Goal: Transaction & Acquisition: Purchase product/service

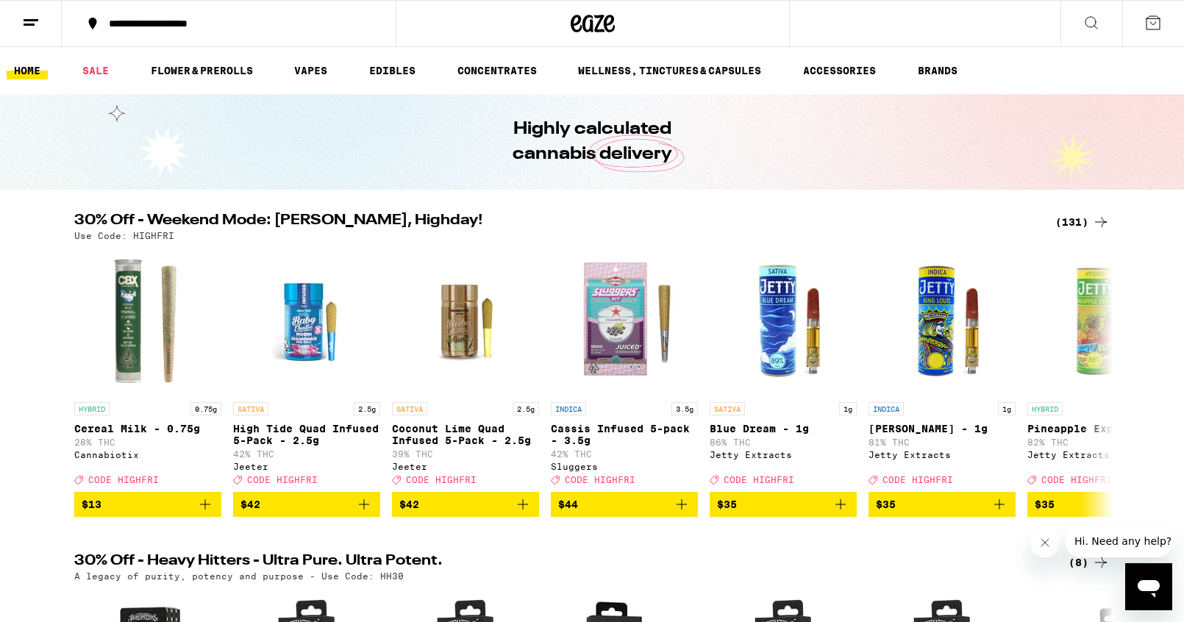
click at [1076, 221] on div "(131)" at bounding box center [1082, 222] width 54 height 18
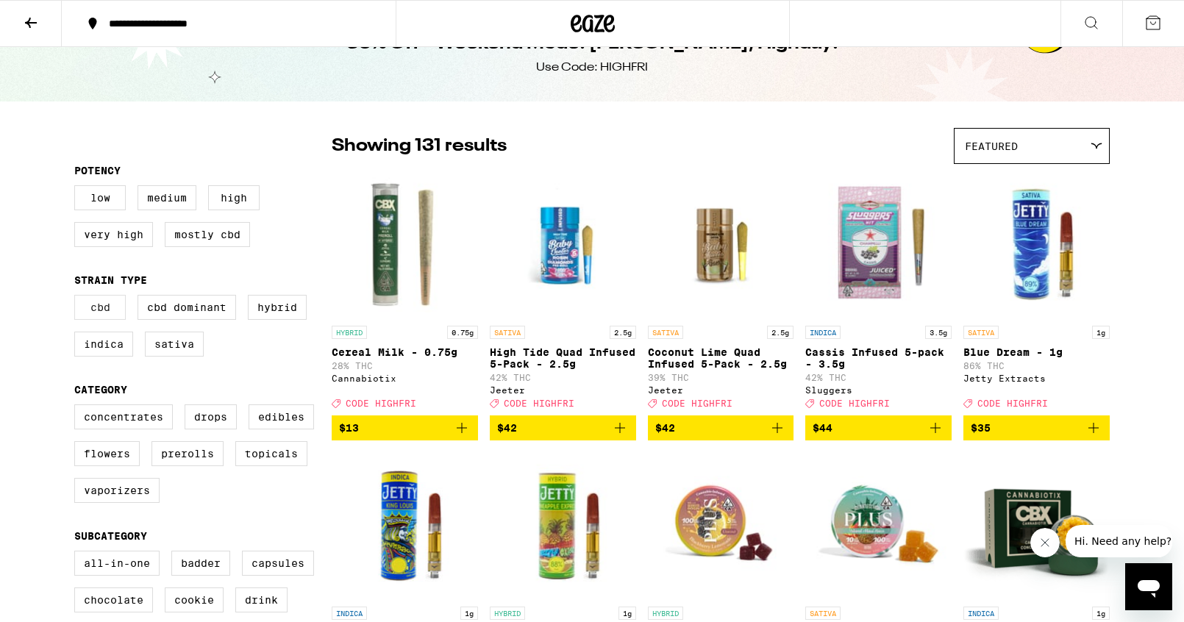
scroll to position [42, 0]
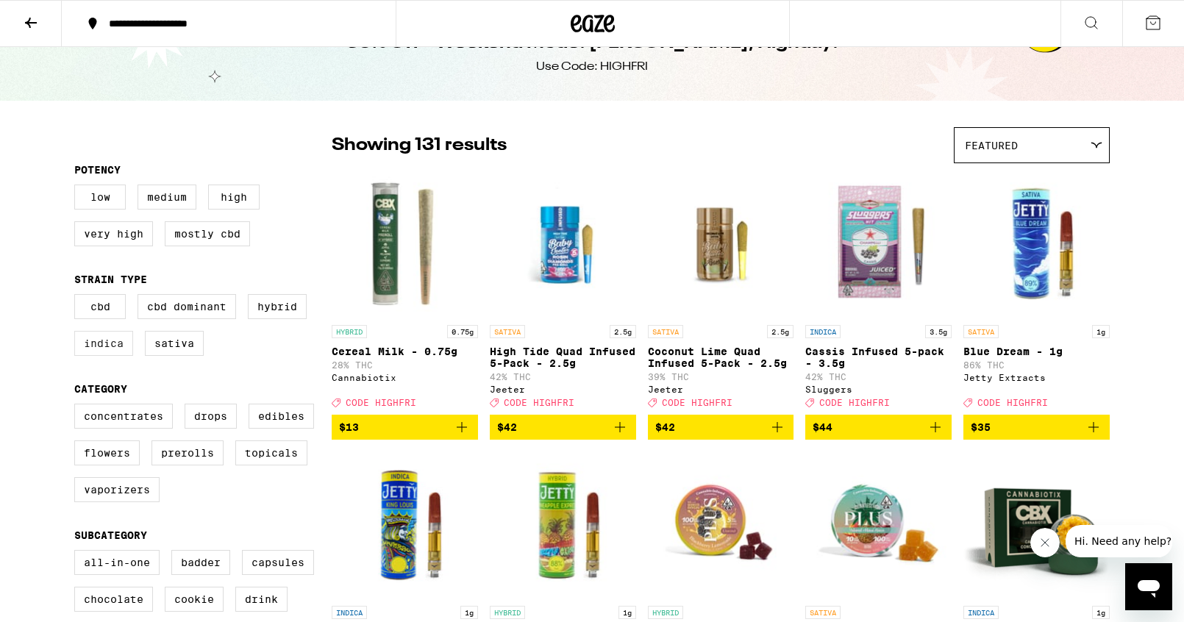
click at [85, 356] on label "Indica" at bounding box center [103, 343] width 59 height 25
click at [78, 297] on input "Indica" at bounding box center [77, 296] width 1 height 1
checkbox input "true"
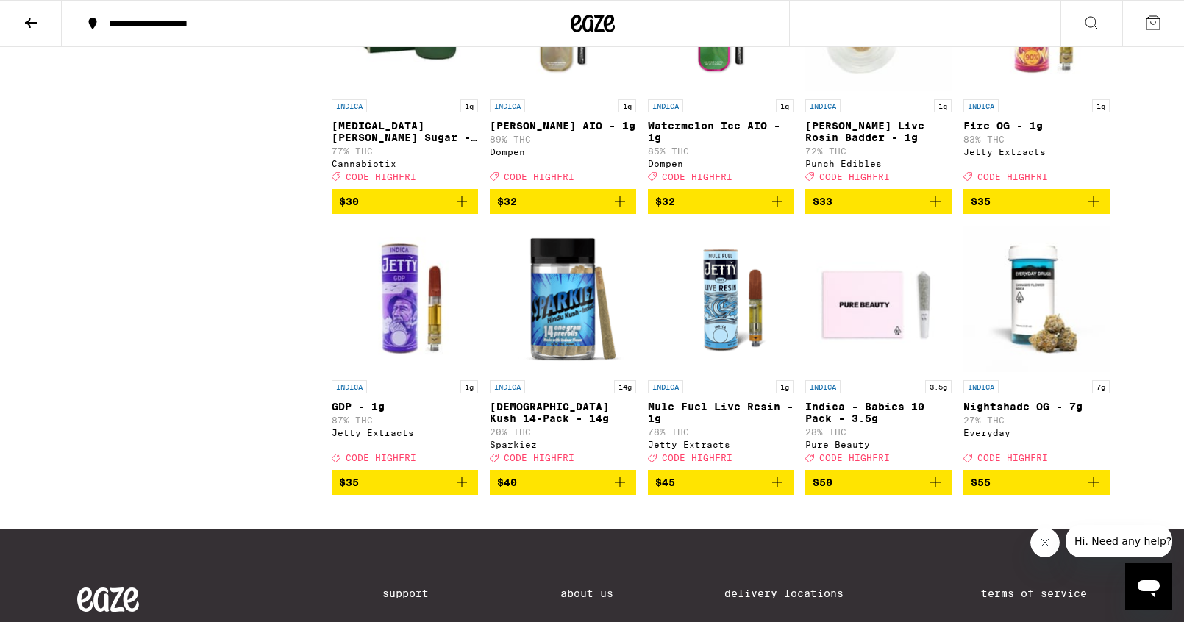
scroll to position [1953, 0]
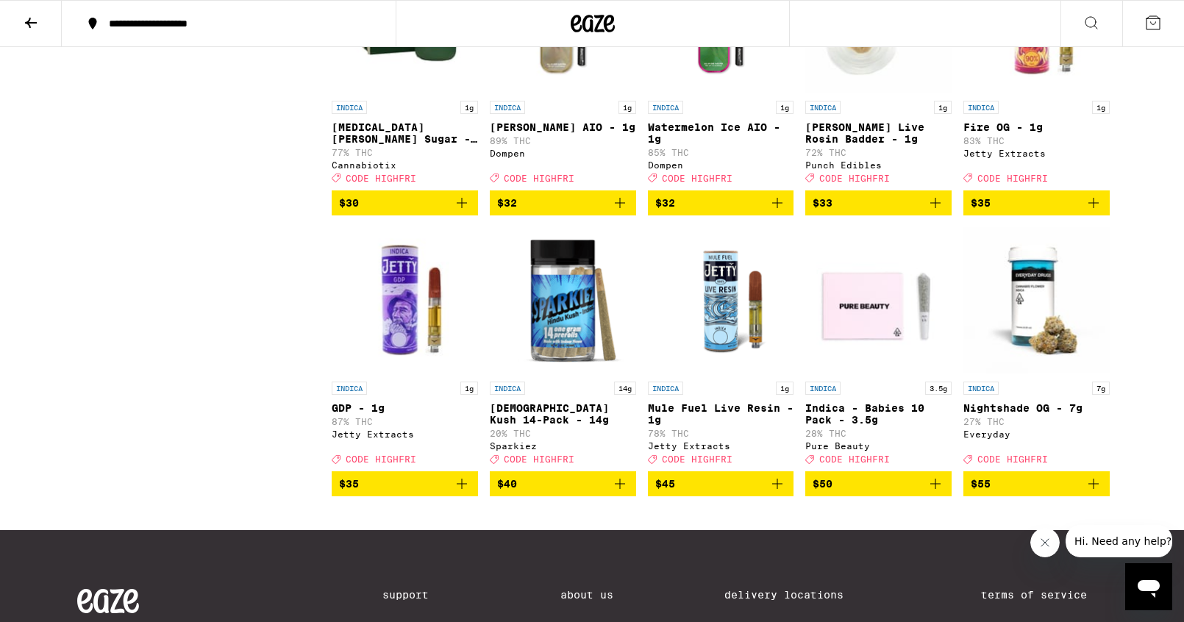
click at [462, 493] on icon "Add to bag" at bounding box center [462, 484] width 18 height 18
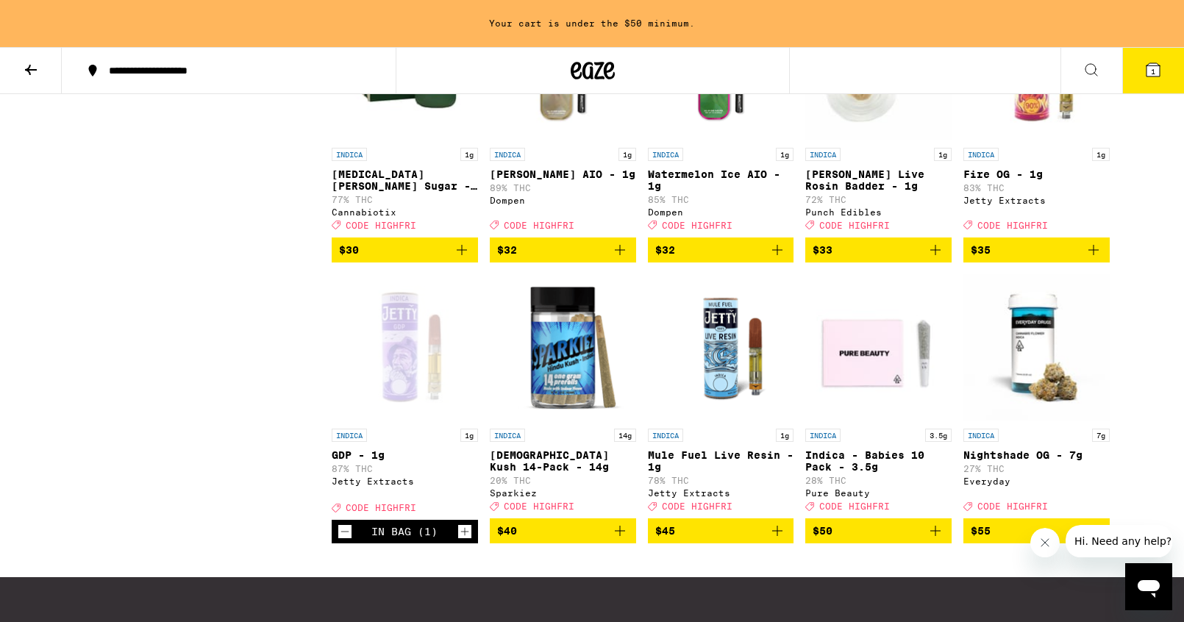
scroll to position [2000, 0]
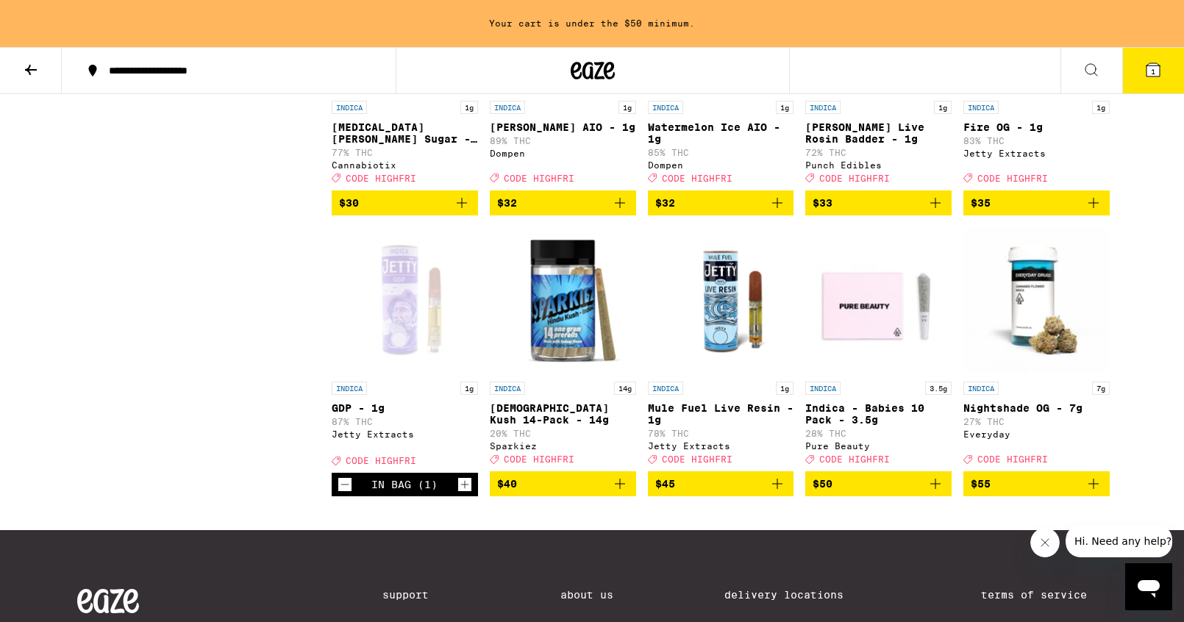
click at [938, 493] on icon "Add to bag" at bounding box center [936, 484] width 18 height 18
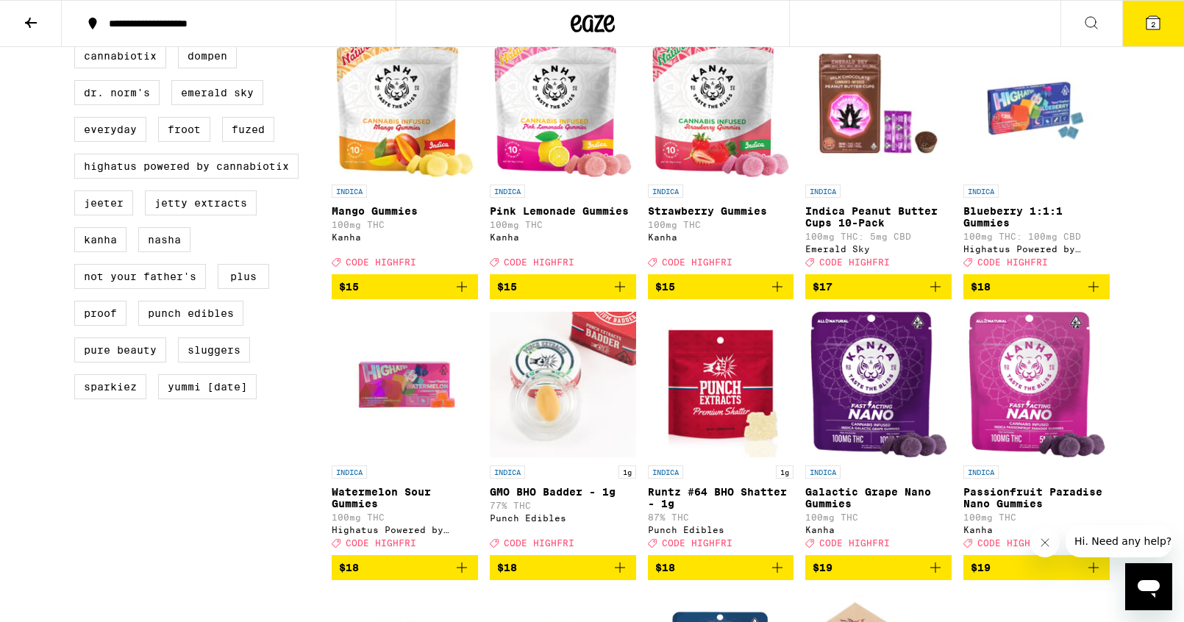
scroll to position [1024, 0]
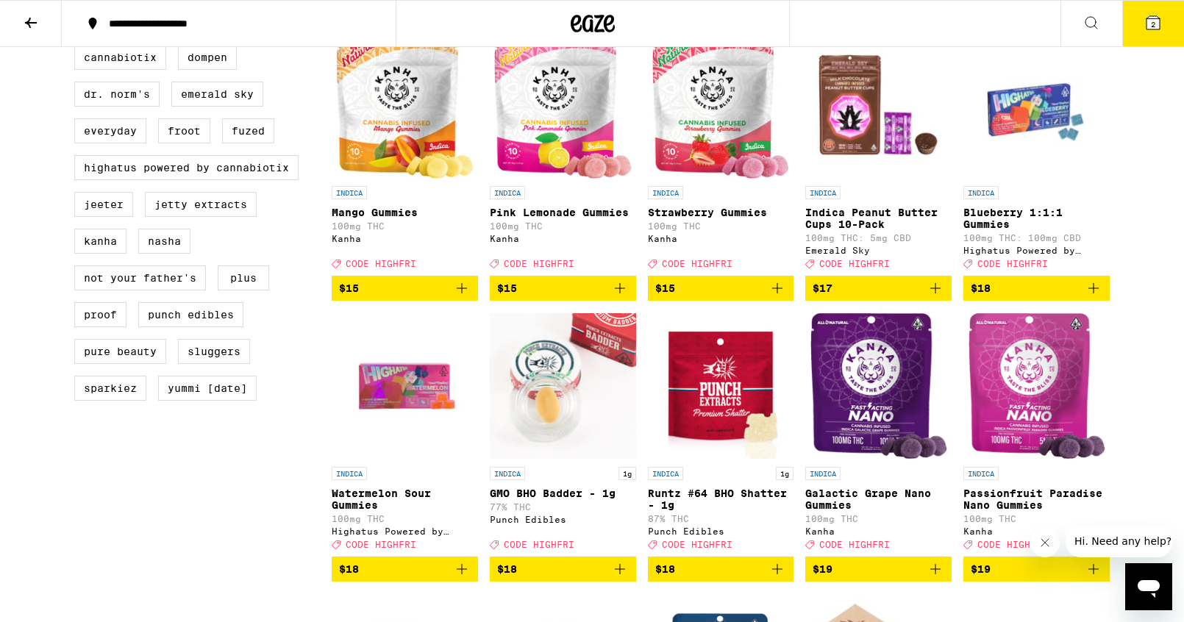
click at [1141, 34] on button "2" at bounding box center [1153, 24] width 62 height 46
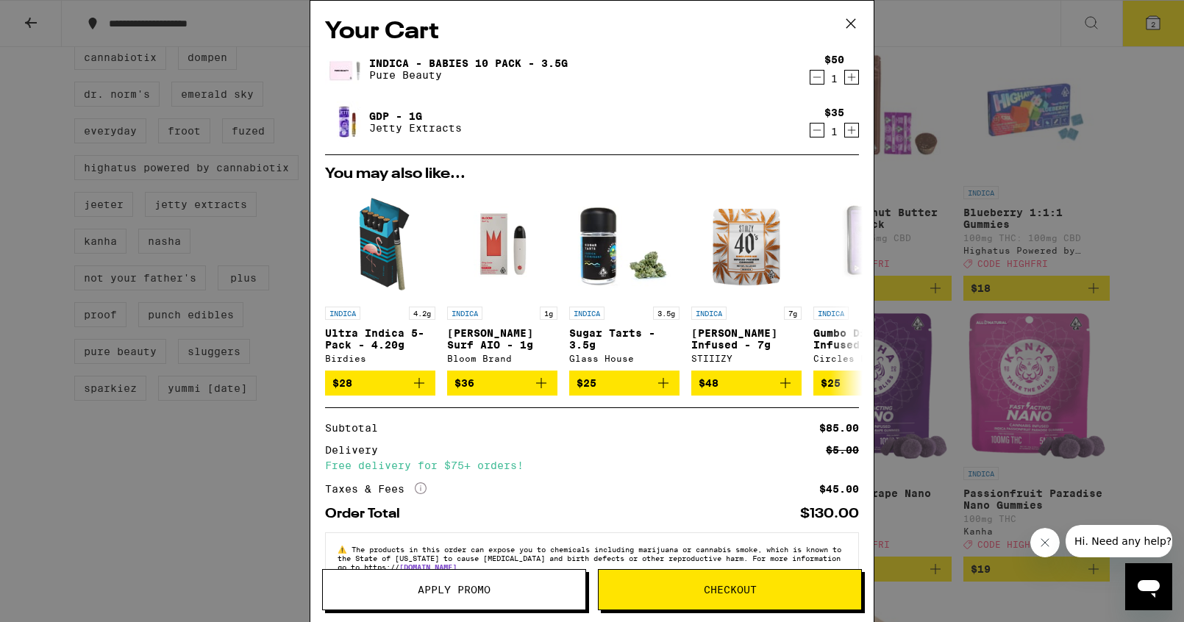
click at [488, 577] on button "Apply Promo" at bounding box center [454, 589] width 264 height 41
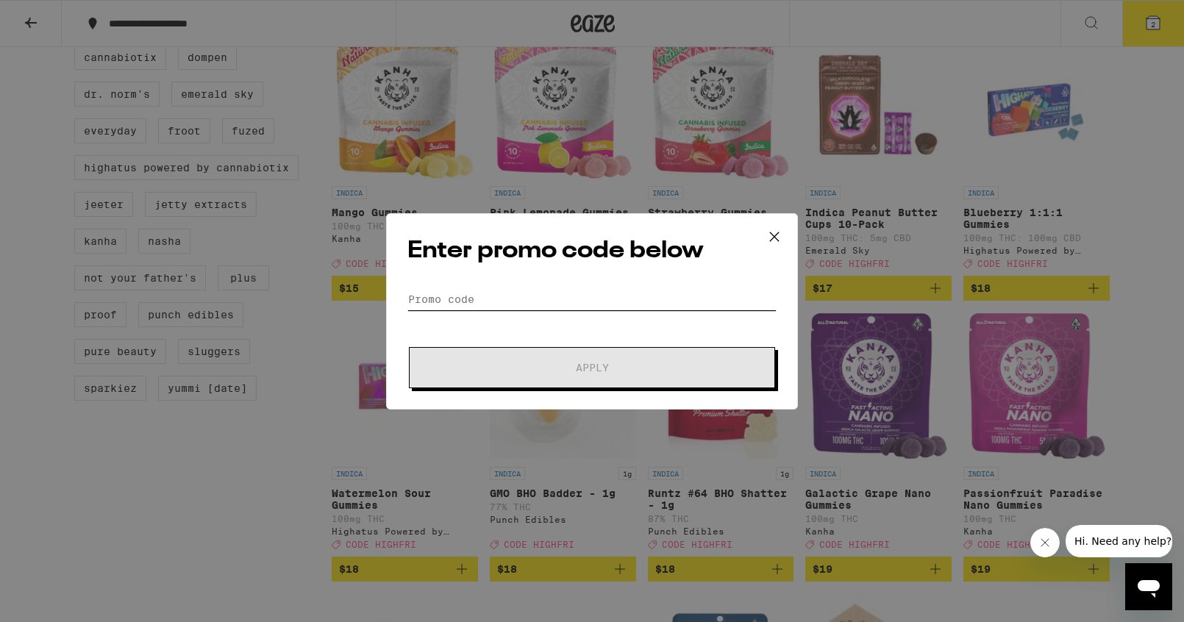
click at [562, 297] on input "Promo Code" at bounding box center [591, 299] width 369 height 22
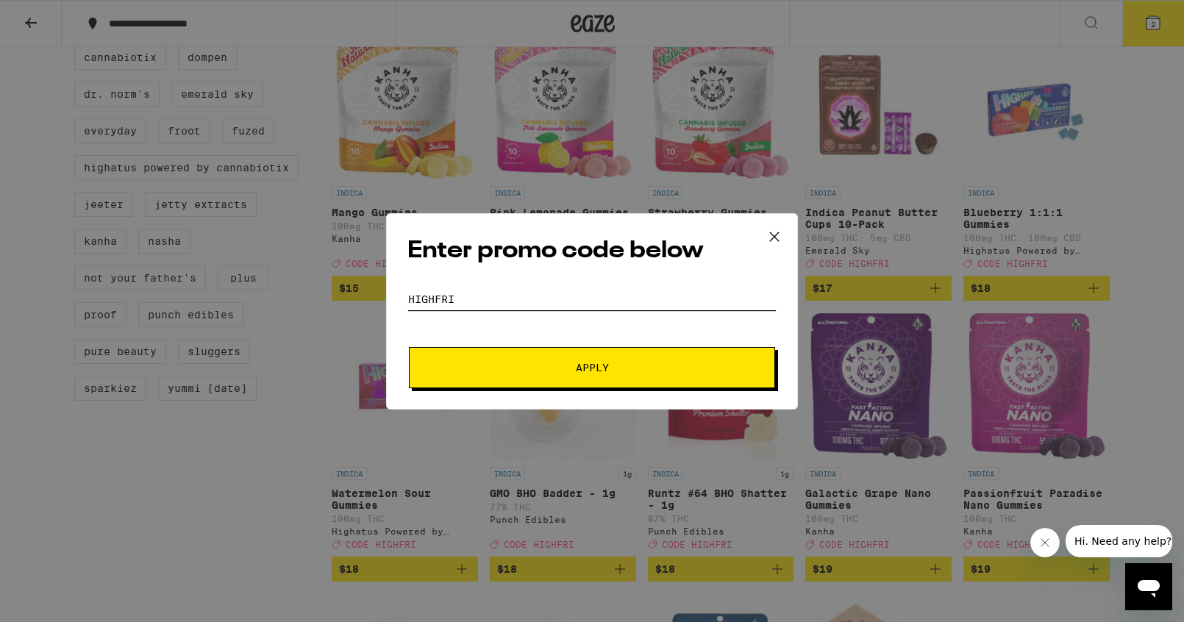
type input "highfri"
click at [585, 365] on span "Apply" at bounding box center [592, 368] width 33 height 10
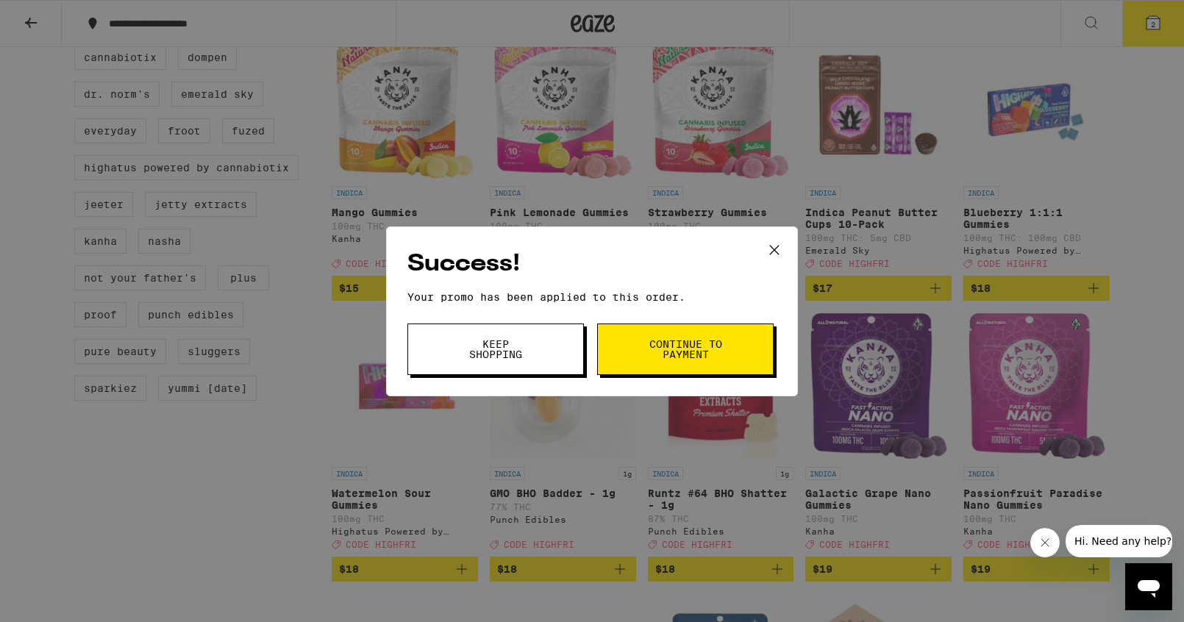
click at [640, 356] on button "Continue to payment" at bounding box center [685, 349] width 176 height 51
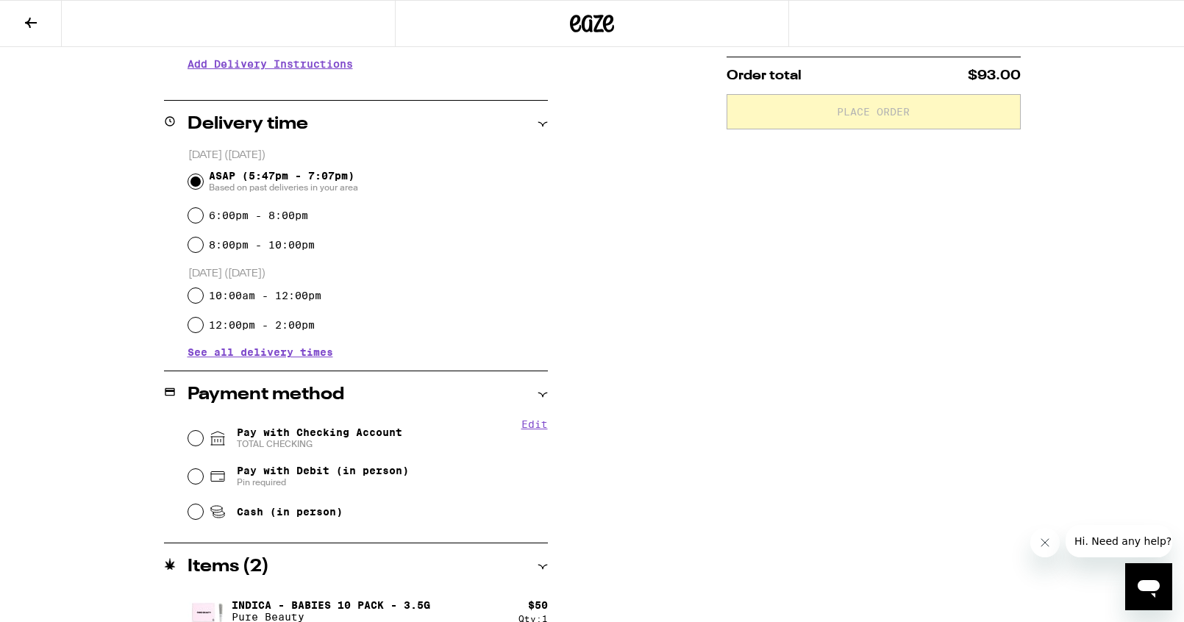
scroll to position [315, 0]
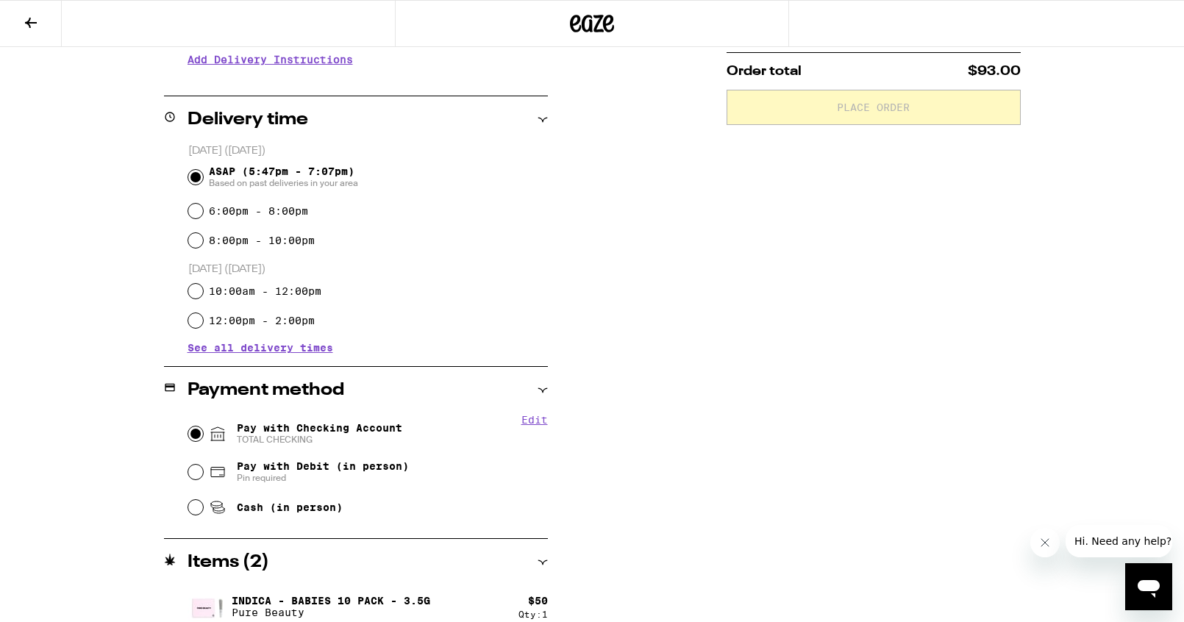
click at [198, 432] on input "Pay with Checking Account TOTAL CHECKING" at bounding box center [195, 434] width 15 height 15
radio input "true"
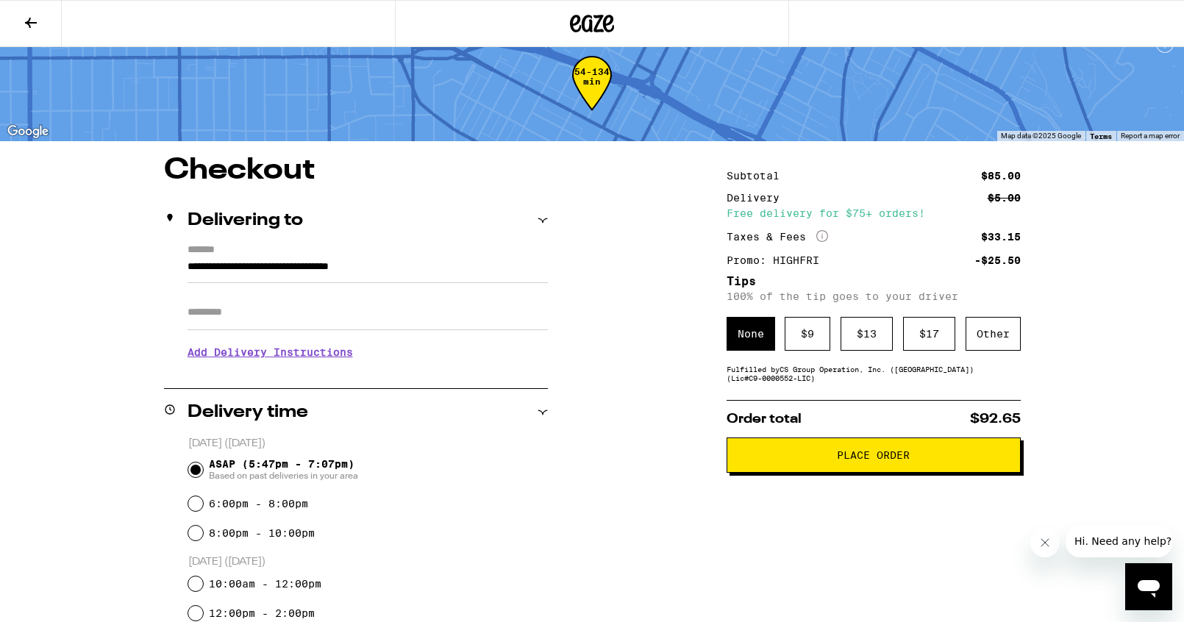
scroll to position [0, 0]
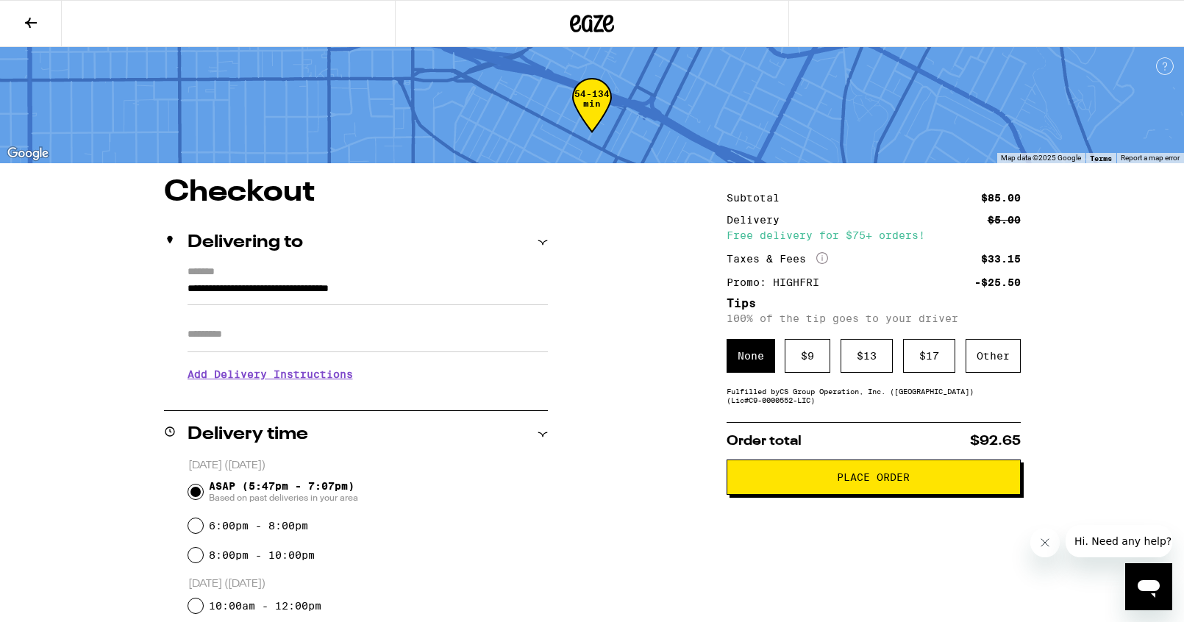
click at [849, 474] on button "Place Order" at bounding box center [874, 477] width 294 height 35
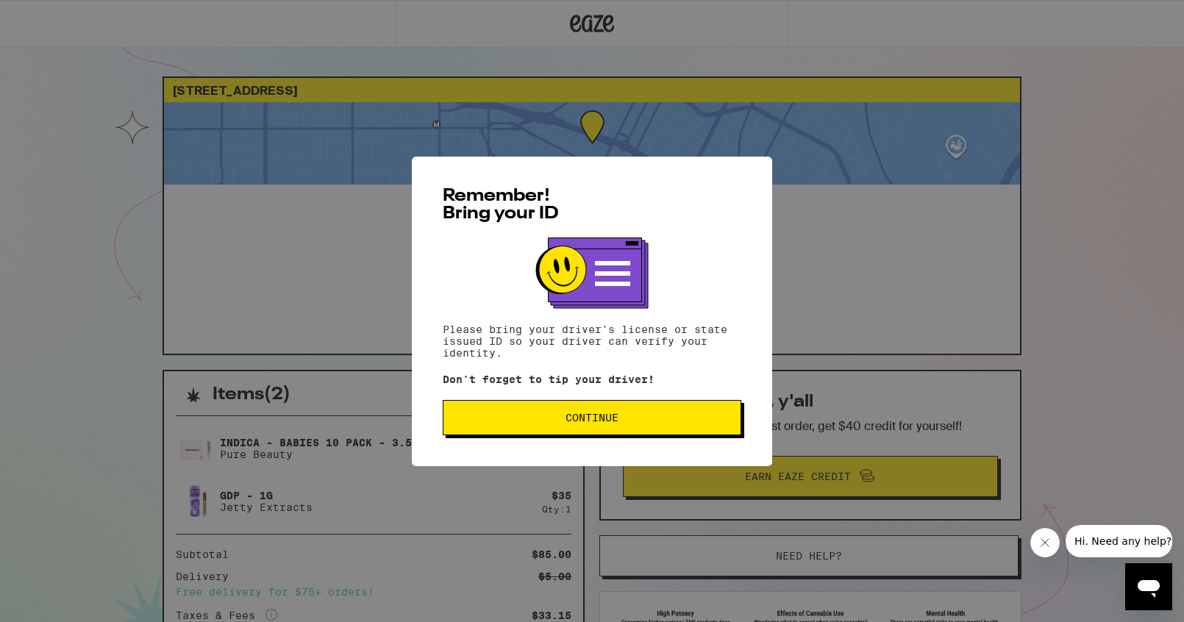
click at [543, 413] on button "Continue" at bounding box center [592, 417] width 299 height 35
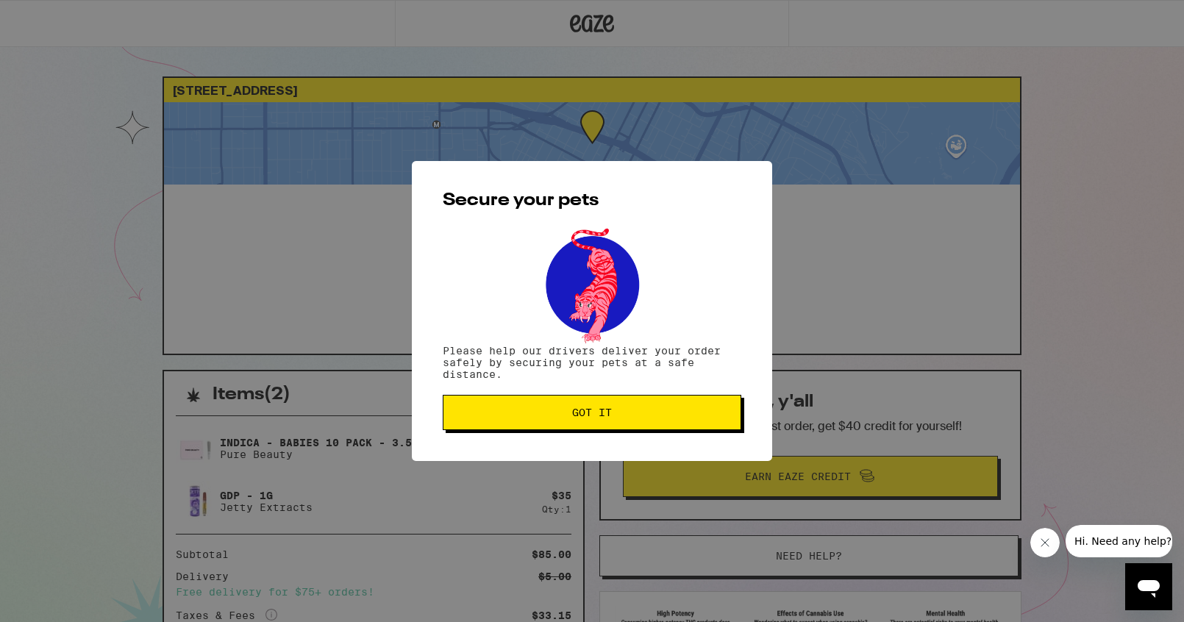
click at [507, 406] on button "Got it" at bounding box center [592, 412] width 299 height 35
